Goal: Transaction & Acquisition: Subscribe to service/newsletter

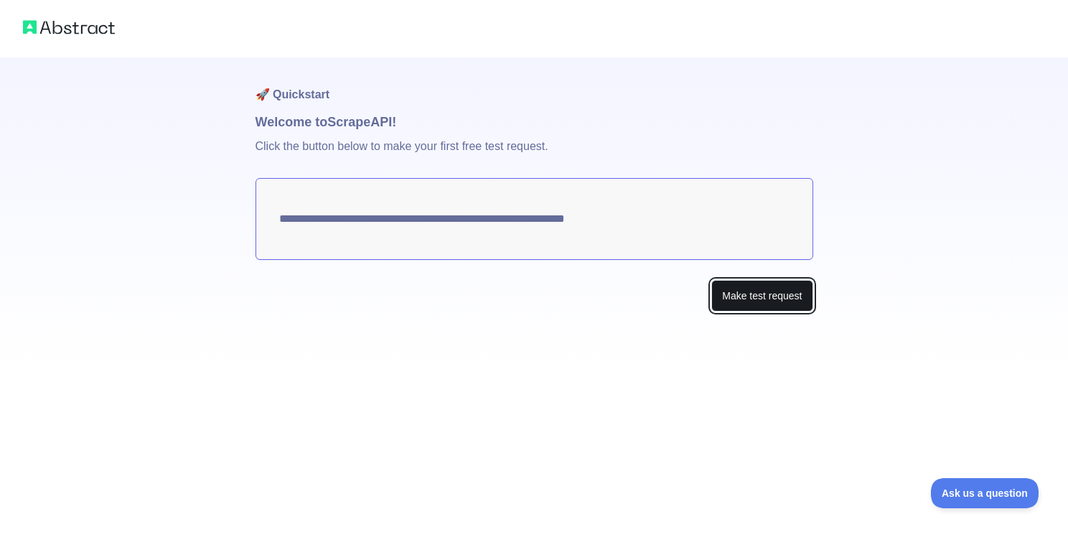
click at [744, 291] on button "Make test request" at bounding box center [761, 296] width 101 height 32
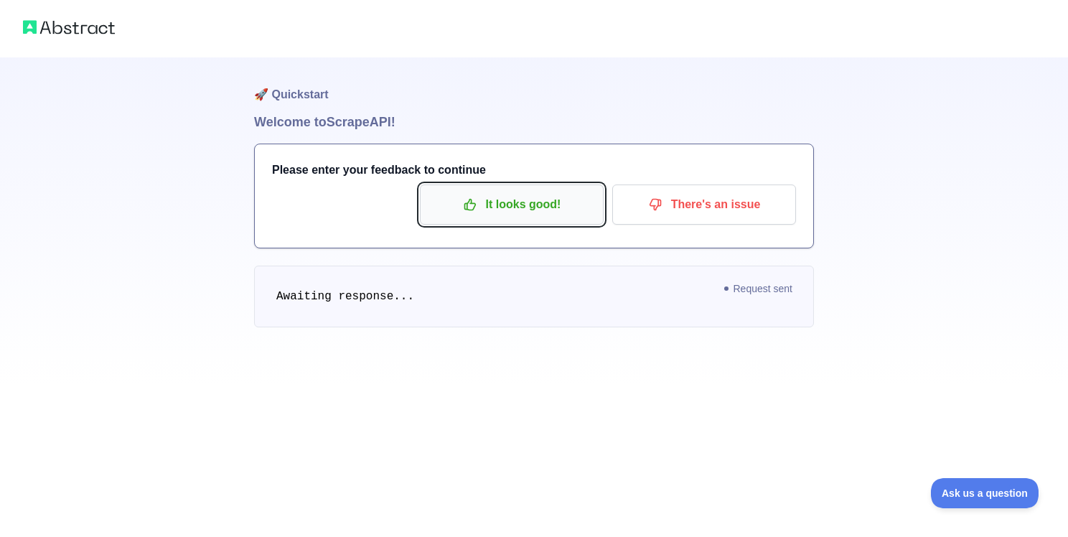
click at [526, 207] on p "It looks good!" at bounding box center [512, 204] width 162 height 24
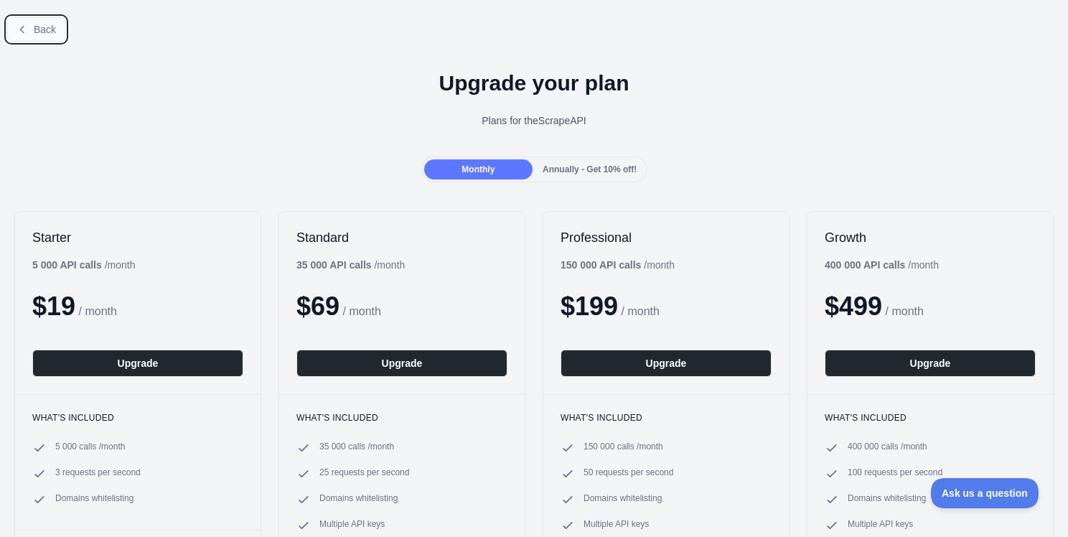
click at [27, 21] on button "Back" at bounding box center [36, 29] width 58 height 24
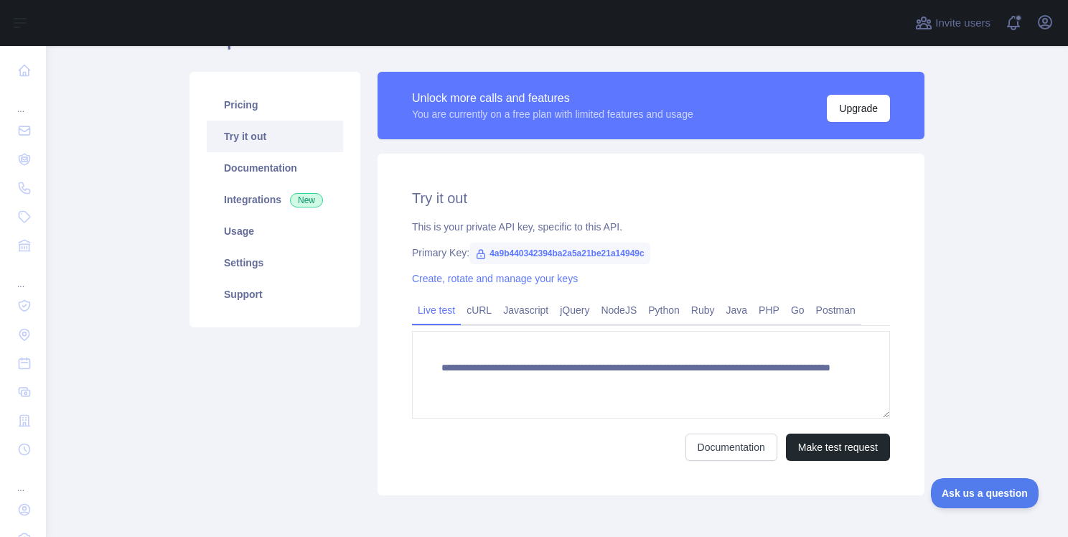
scroll to position [78, 0]
